Goal: Task Accomplishment & Management: Complete application form

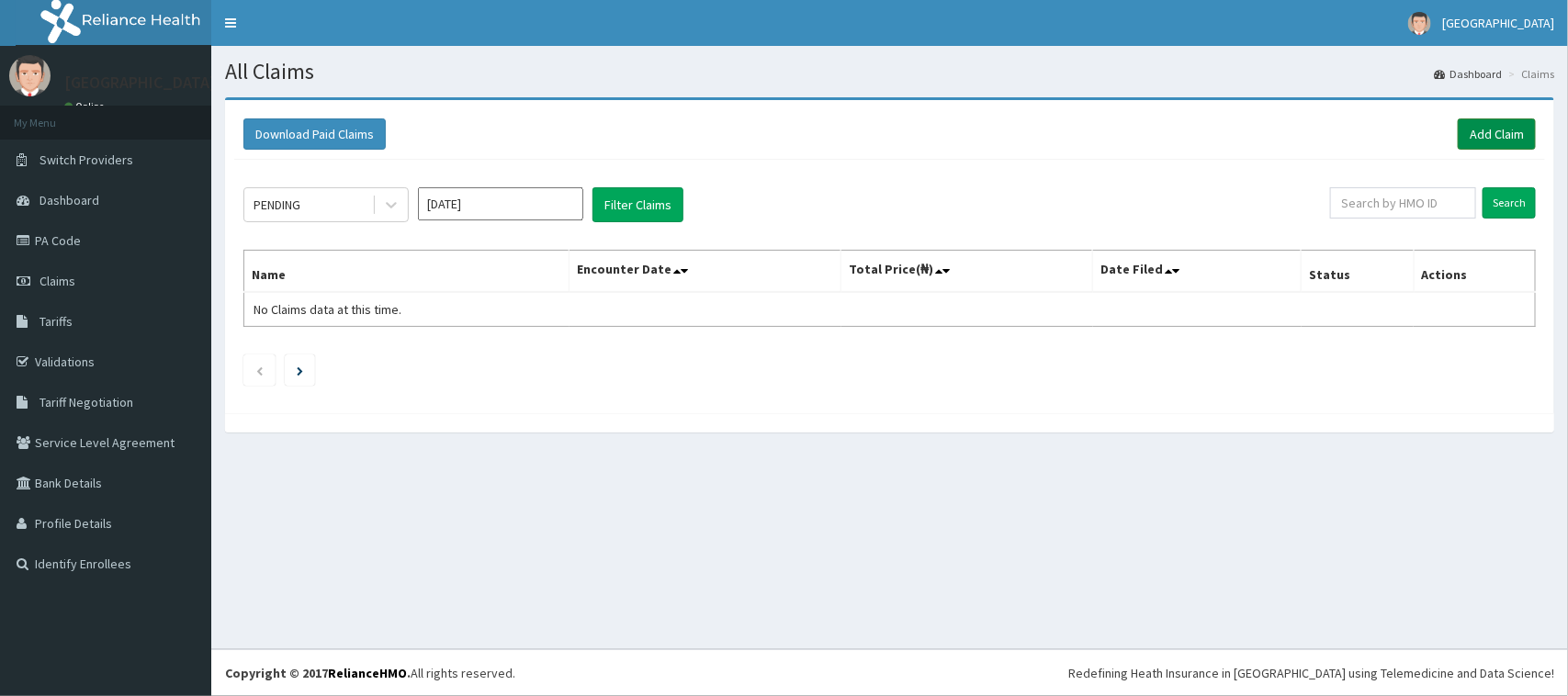
click at [1515, 124] on link "Add Claim" at bounding box center [1497, 134] width 78 height 31
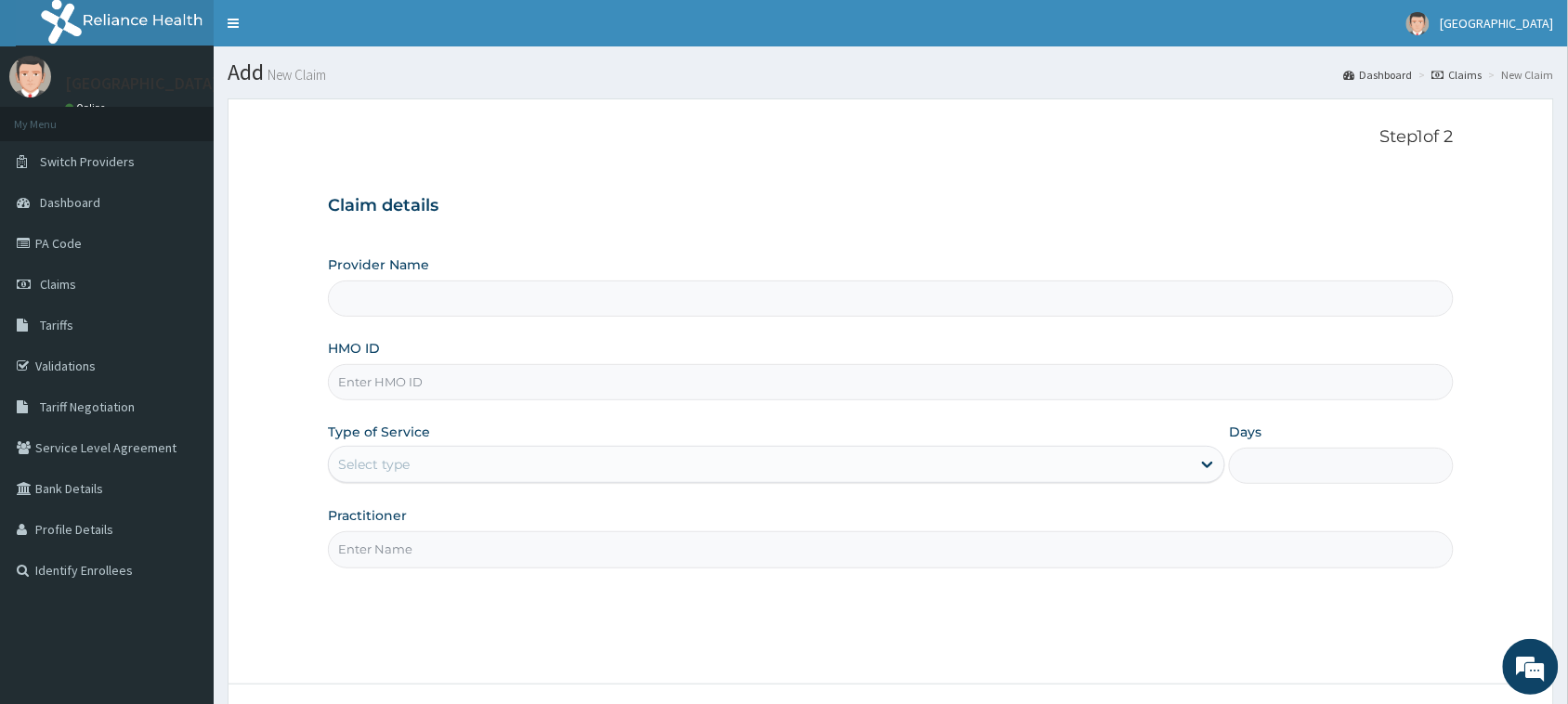
click at [573, 302] on input "Provider Name" at bounding box center [891, 298] width 1126 height 36
click at [616, 389] on input "HMO ID" at bounding box center [891, 382] width 1126 height 36
type input "[GEOGRAPHIC_DATA]"
paste input "RET/46315/A"
type input "RET/46315/A"
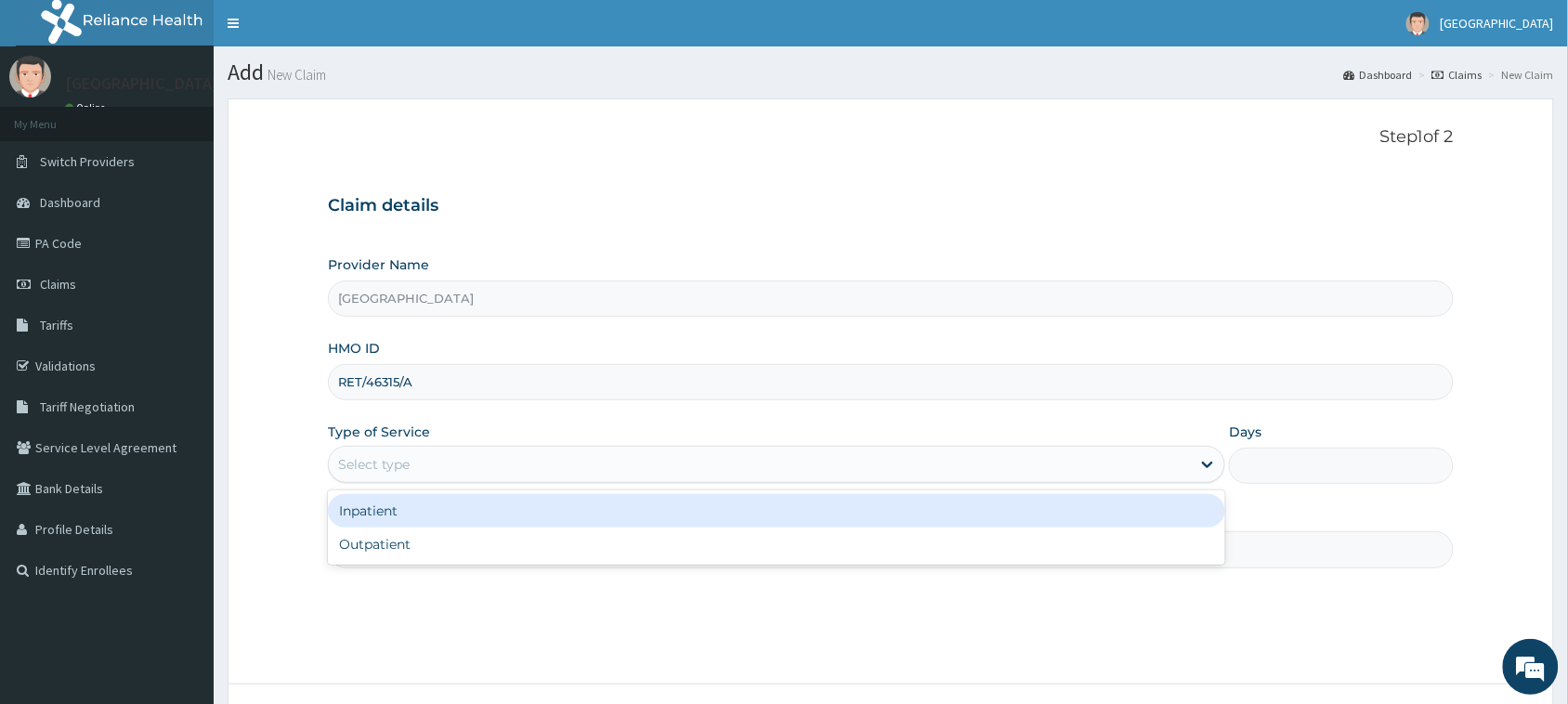
click at [694, 473] on div "Select type" at bounding box center [759, 465] width 862 height 29
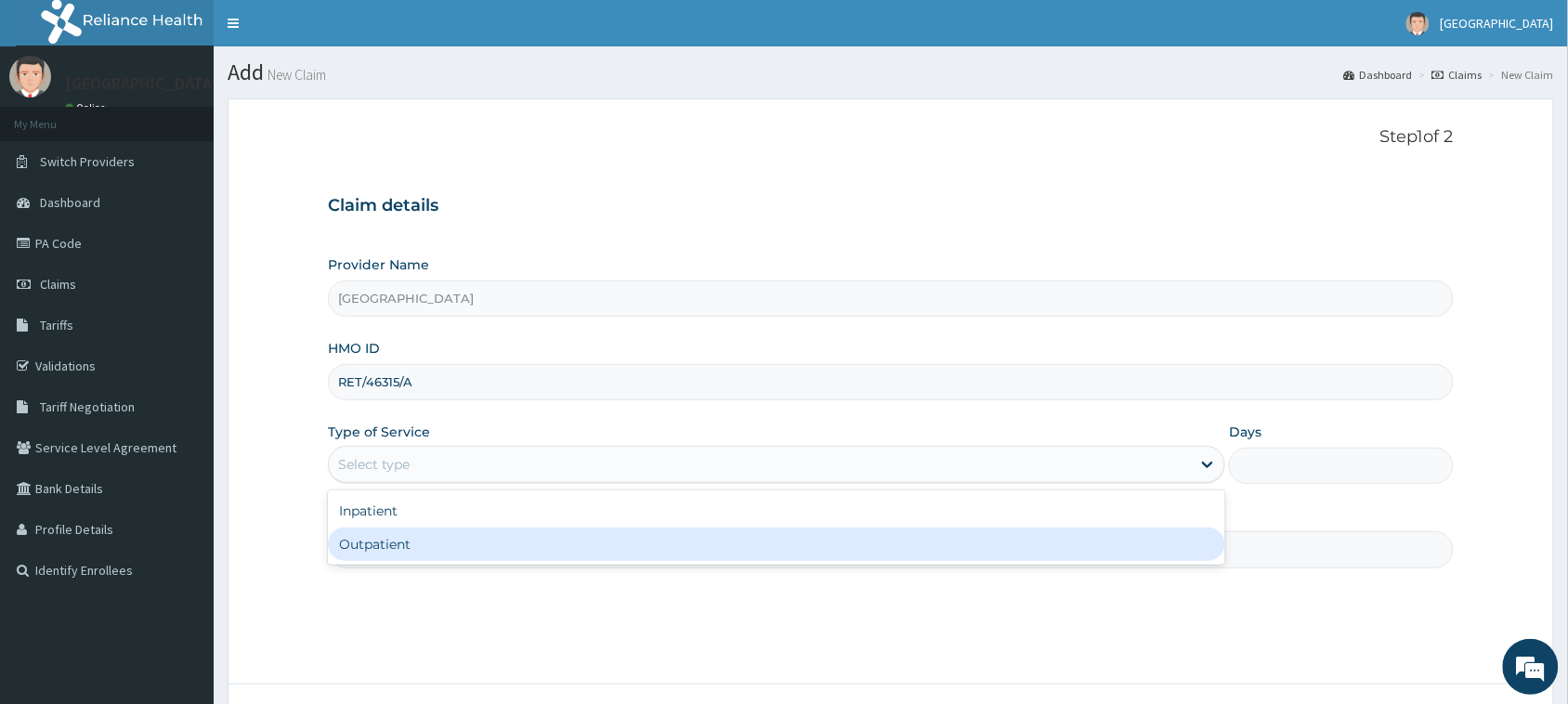
click at [513, 534] on div "Outpatient" at bounding box center [776, 545] width 897 height 33
type input "1"
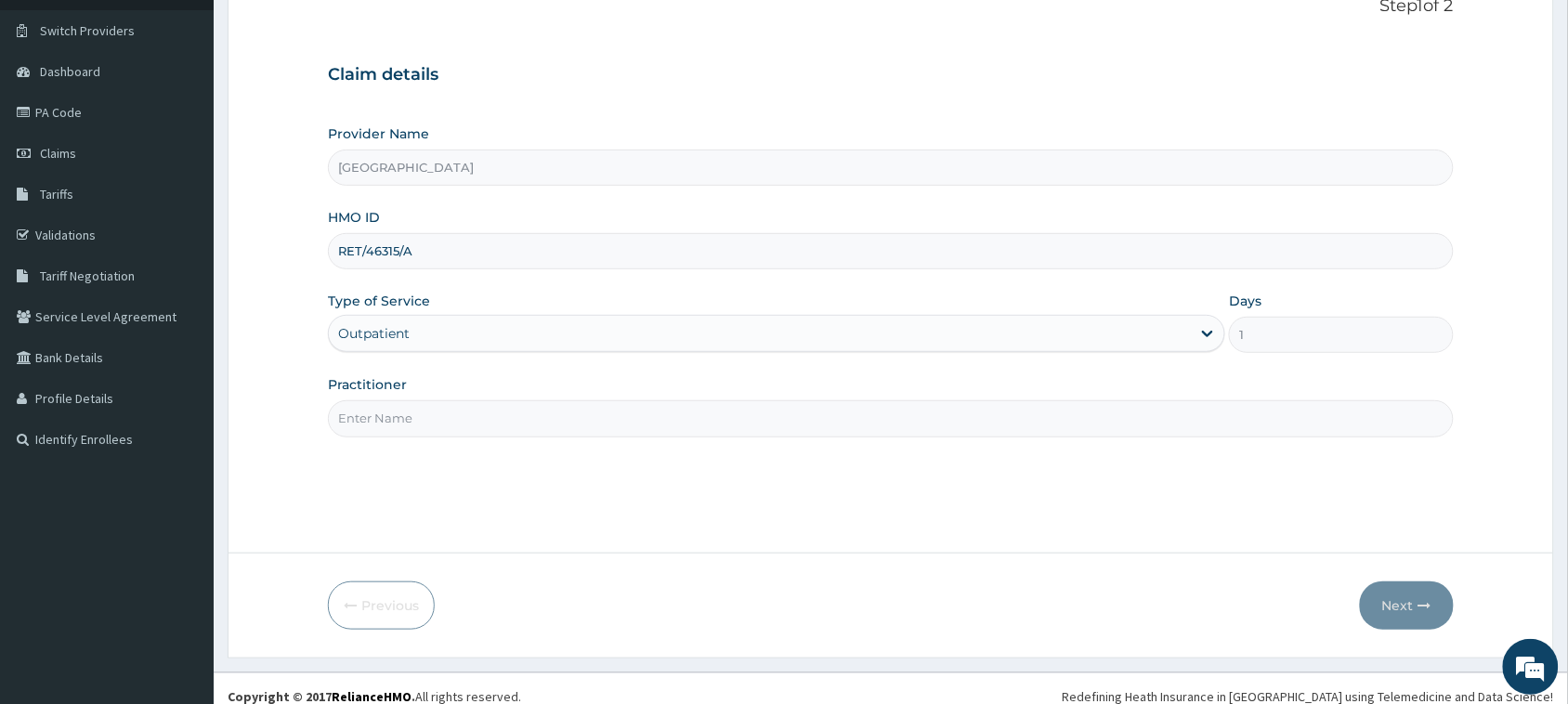
scroll to position [146, 0]
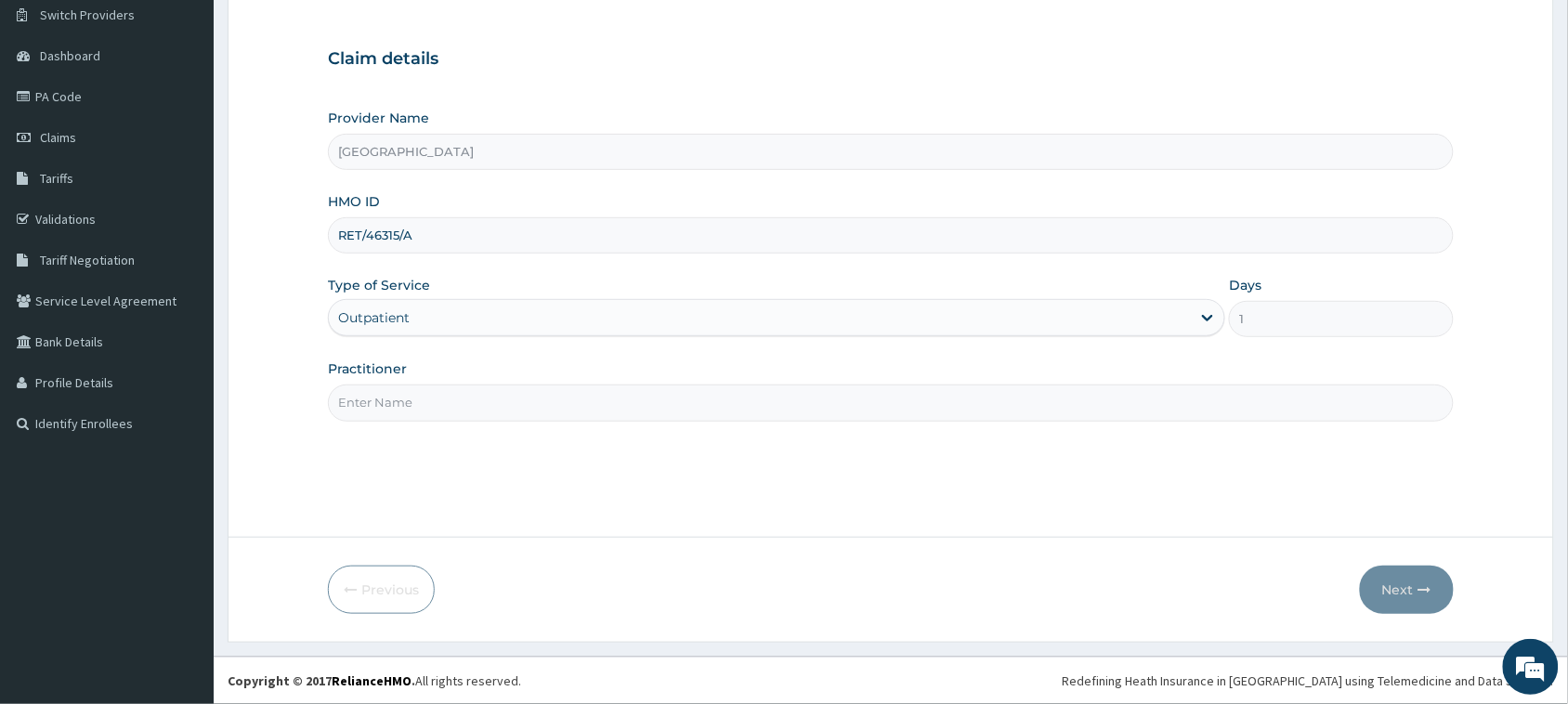
click at [522, 418] on input "Practitioner" at bounding box center [891, 402] width 1126 height 36
type input "DR JOHNSON"
click at [1404, 591] on button "Next" at bounding box center [1406, 590] width 94 height 48
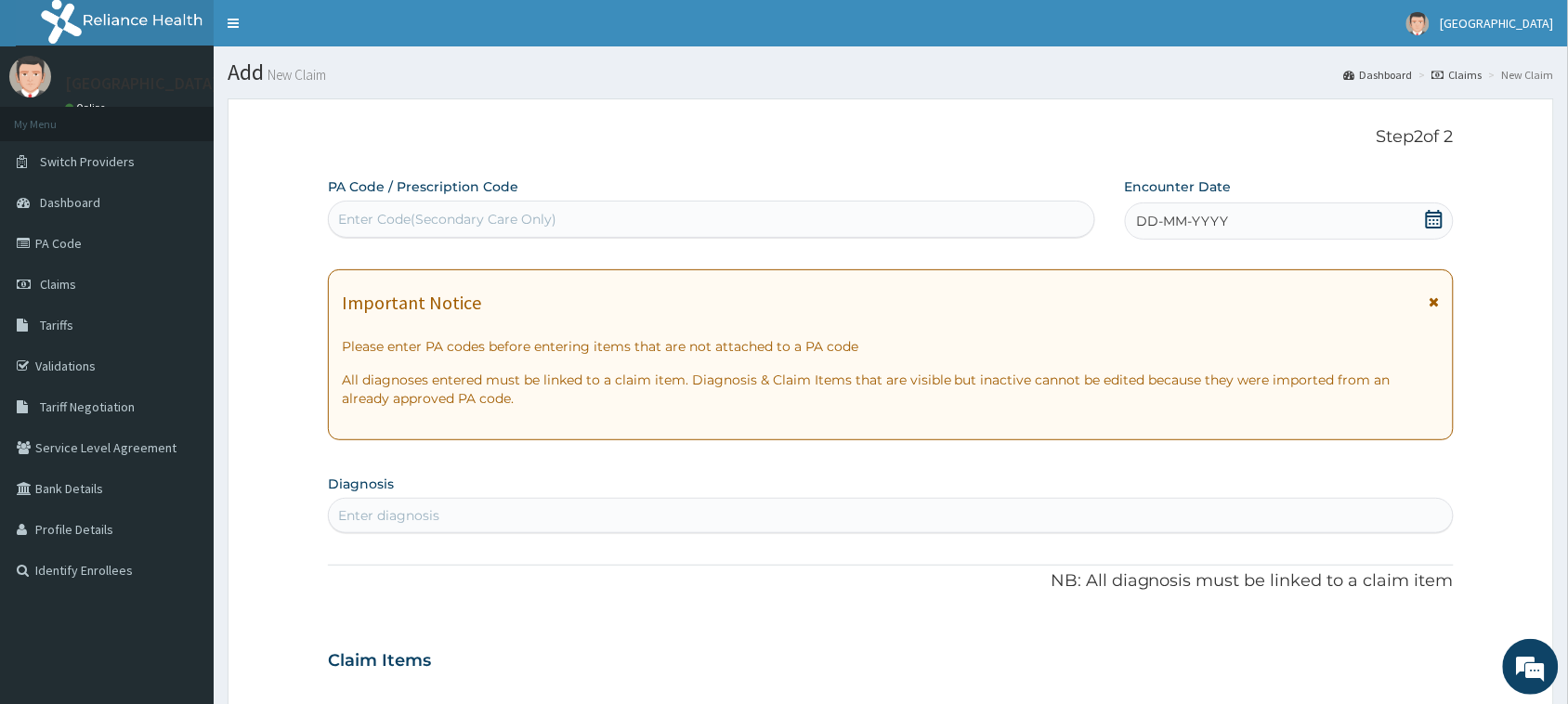
click at [548, 511] on div "Enter diagnosis" at bounding box center [891, 516] width 1124 height 29
type input "PHARY"
